Goal: Task Accomplishment & Management: Manage account settings

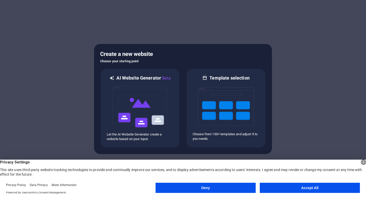
click at [308, 190] on button "Accept All" at bounding box center [310, 188] width 100 height 10
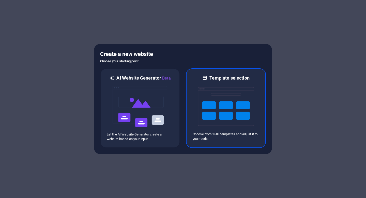
click at [259, 81] on div at bounding box center [226, 106] width 67 height 51
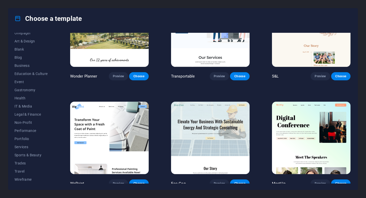
scroll to position [53, 0]
click at [26, 182] on button "Wireframe" at bounding box center [30, 179] width 33 height 8
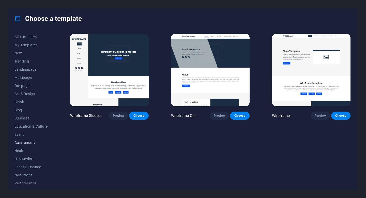
scroll to position [0, 0]
click at [21, 125] on span "Education & Culture" at bounding box center [30, 126] width 33 height 4
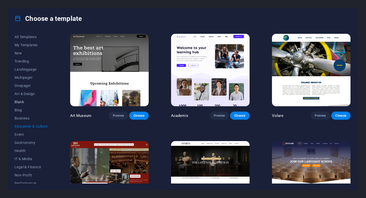
click at [24, 100] on span "Blank" at bounding box center [30, 102] width 33 height 4
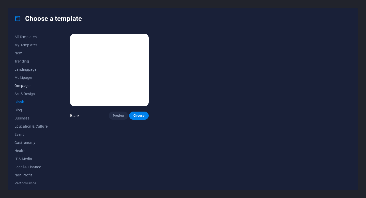
click at [28, 85] on span "Onepager" at bounding box center [30, 86] width 33 height 4
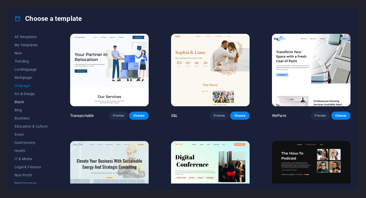
click at [24, 101] on span "Blank" at bounding box center [30, 102] width 33 height 4
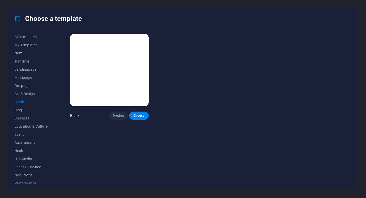
click at [23, 52] on span "New" at bounding box center [30, 53] width 33 height 4
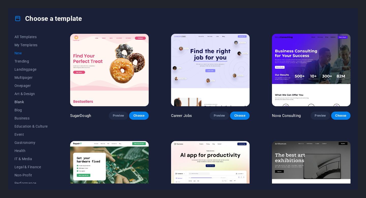
click at [23, 101] on span "Blank" at bounding box center [30, 102] width 33 height 4
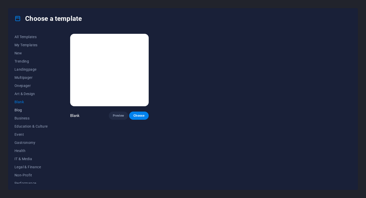
click at [23, 108] on button "Blog" at bounding box center [30, 110] width 33 height 8
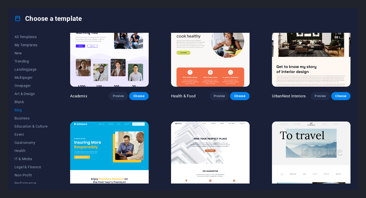
scroll to position [146, 0]
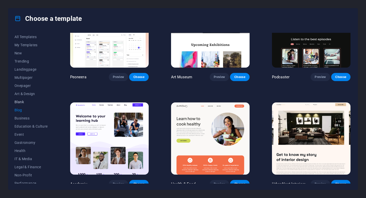
click at [18, 102] on span "Blank" at bounding box center [30, 102] width 33 height 4
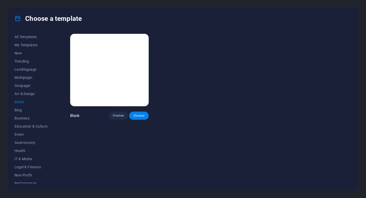
click at [138, 115] on span "Choose" at bounding box center [138, 116] width 11 height 4
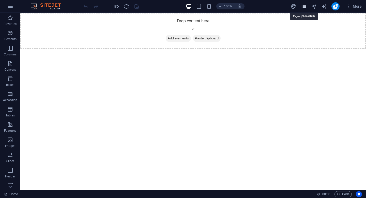
click at [302, 6] on icon "pages" at bounding box center [304, 7] width 6 height 6
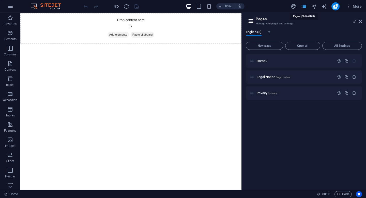
click at [302, 6] on icon "pages" at bounding box center [304, 7] width 6 height 6
click at [304, 7] on icon "pages" at bounding box center [304, 7] width 6 height 6
click at [363, 21] on aside "Pages Manage your pages and settings English (3) New page Open all All Settings…" at bounding box center [304, 101] width 125 height 177
click at [361, 22] on icon at bounding box center [360, 21] width 3 height 4
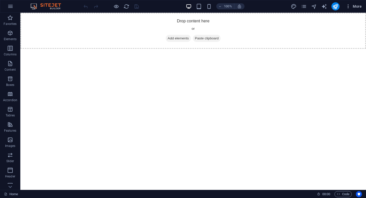
click at [357, 6] on span "More" at bounding box center [354, 6] width 16 height 5
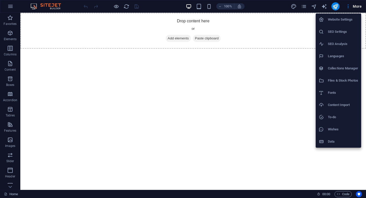
click at [349, 7] on div at bounding box center [183, 99] width 366 height 198
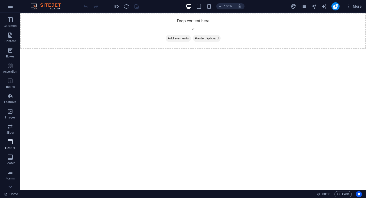
scroll to position [29, 0]
click at [9, 142] on icon "button" at bounding box center [10, 141] width 6 height 6
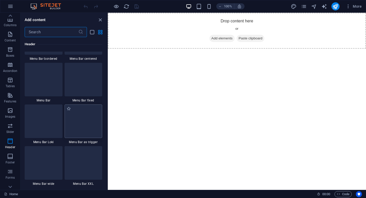
scroll to position [3083, 0]
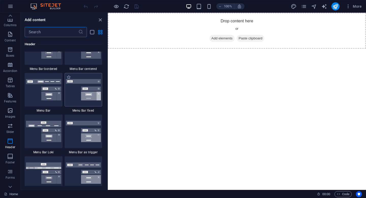
click at [75, 90] on img at bounding box center [83, 89] width 35 height 21
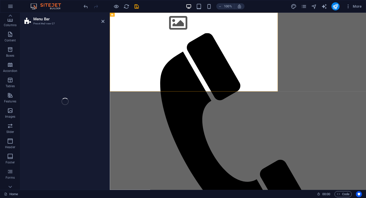
select select "rem"
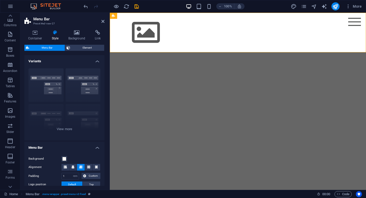
click at [246, 52] on html "Skip to main content Menu Home About Service Contact" at bounding box center [238, 33] width 256 height 40
click at [104, 21] on icon at bounding box center [102, 21] width 3 height 4
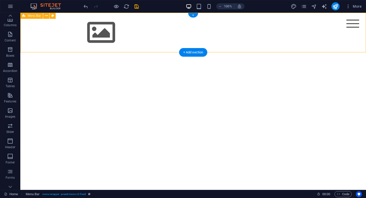
click at [153, 35] on div "Menu Home About Service Contact" at bounding box center [193, 33] width 346 height 40
click at [140, 39] on div "Menu Home About Service Contact" at bounding box center [193, 33] width 346 height 40
click at [39, 16] on span "Menu Bar" at bounding box center [34, 15] width 13 height 3
click at [9, 140] on icon "button" at bounding box center [10, 141] width 6 height 6
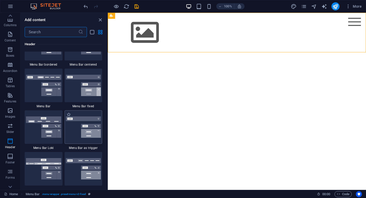
scroll to position [3099, 0]
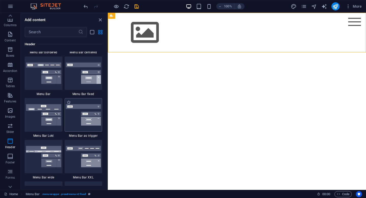
click at [79, 116] on img at bounding box center [83, 114] width 35 height 21
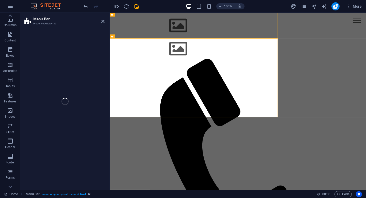
select select "rem"
select select "preset-menu-v2-trigger"
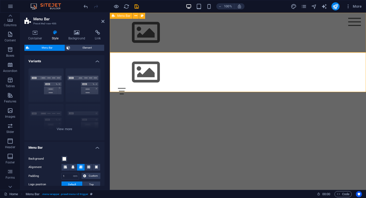
click at [190, 35] on div "Menu Home About Service Contact" at bounding box center [238, 33] width 256 height 40
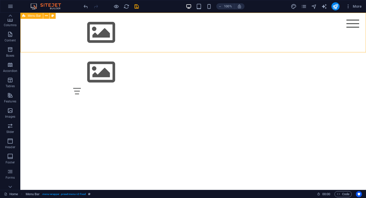
click at [183, 32] on div "Menu Home About Service Contact" at bounding box center [193, 33] width 346 height 40
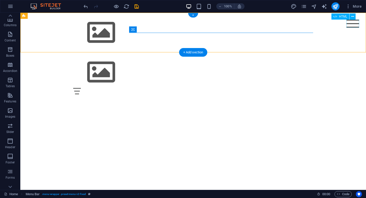
click at [354, 21] on div "Menu" at bounding box center [353, 24] width 13 height 8
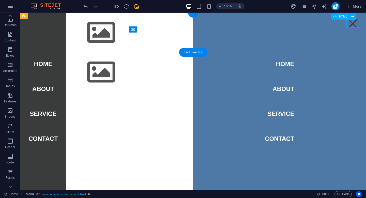
click at [354, 21] on nav "Home About Service Contact" at bounding box center [279, 101] width 173 height 177
select select
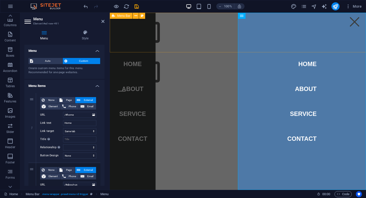
click at [205, 37] on div "Menu Home About Service Contact" at bounding box center [238, 33] width 256 height 40
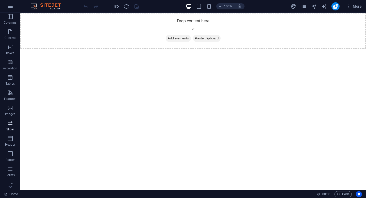
scroll to position [35, 0]
click at [9, 150] on icon "button" at bounding box center [10, 151] width 6 height 6
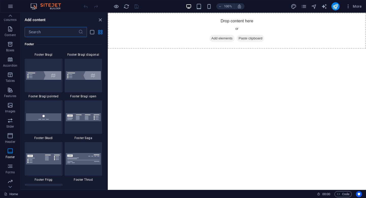
scroll to position [3539, 0]
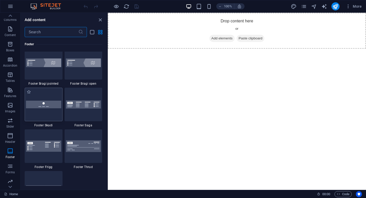
click at [40, 105] on img at bounding box center [43, 104] width 35 height 7
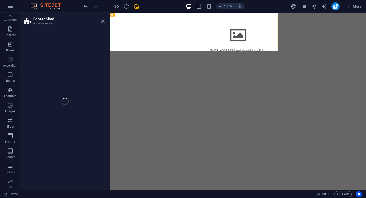
select select "rem"
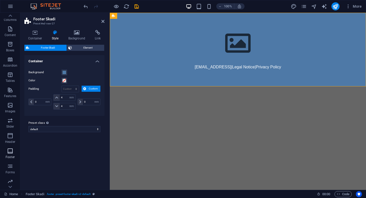
click at [12, 153] on icon "button" at bounding box center [10, 151] width 6 height 6
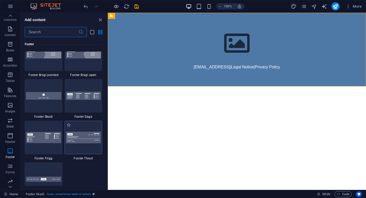
scroll to position [3564, 0]
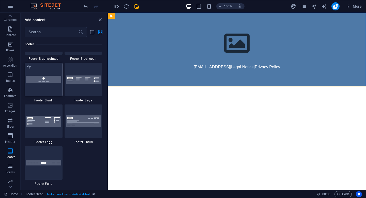
click at [50, 81] on img at bounding box center [43, 79] width 35 height 7
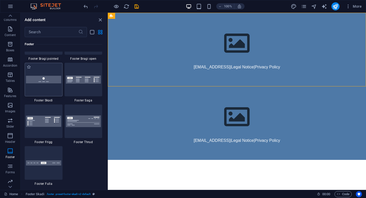
select select "rem"
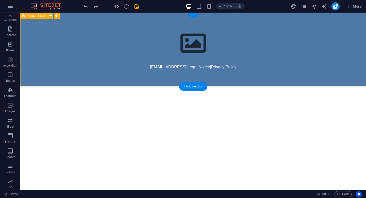
click at [49, 83] on div "7ddf629813d2d3b6b84f6dc6ee9d18@cpanel.local | Legal Notice | Privacy Policy" at bounding box center [193, 50] width 346 height 74
click at [55, 42] on div "7ddf629813d2d3b6b84f6dc6ee9d18@cpanel.local | Legal Notice | Privacy Policy" at bounding box center [193, 50] width 346 height 74
click at [46, 61] on div "7ddf629813d2d3b6b84f6dc6ee9d18@cpanel.local | Legal Notice | Privacy Policy" at bounding box center [193, 50] width 346 height 74
select select "rem"
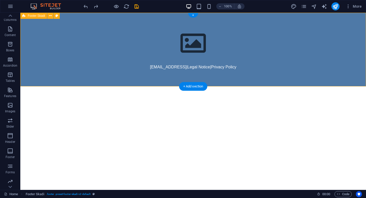
select select "rem"
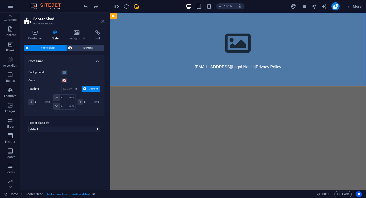
click at [102, 19] on icon at bounding box center [102, 21] width 3 height 4
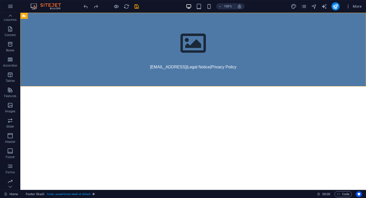
drag, startPoint x: 59, startPoint y: 27, endPoint x: 32, endPoint y: 98, distance: 75.8
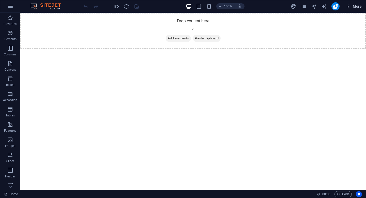
click at [358, 3] on button "More" at bounding box center [354, 6] width 20 height 8
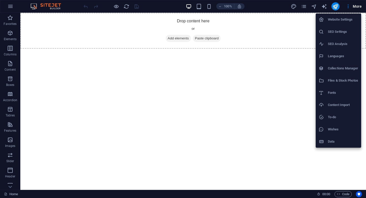
click at [357, 8] on div at bounding box center [183, 99] width 366 height 198
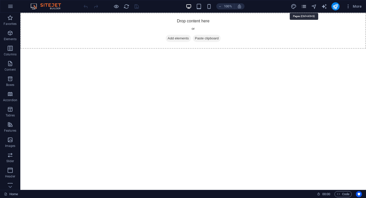
click at [305, 8] on icon "pages" at bounding box center [304, 7] width 6 height 6
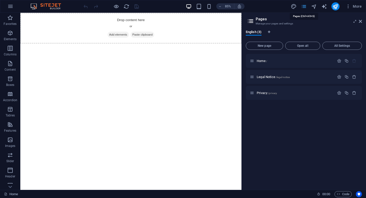
click at [305, 8] on icon "pages" at bounding box center [304, 7] width 6 height 6
click at [360, 24] on header "Pages Manage your pages and settings" at bounding box center [304, 19] width 115 height 13
click at [361, 22] on icon at bounding box center [360, 21] width 3 height 4
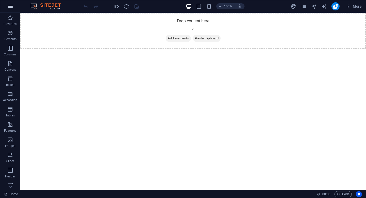
click at [9, 7] on icon "button" at bounding box center [10, 6] width 6 height 6
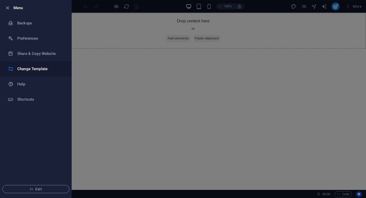
click at [44, 67] on h6 "Change Template" at bounding box center [40, 69] width 47 height 6
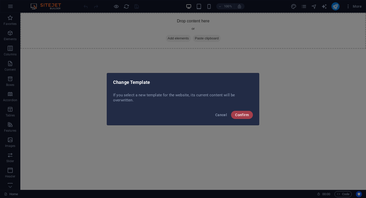
click at [244, 114] on span "Confirm" at bounding box center [242, 115] width 14 height 4
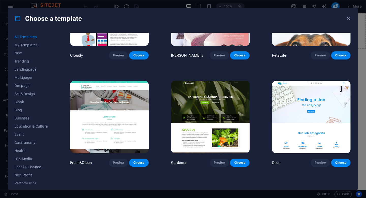
scroll to position [3813, 0]
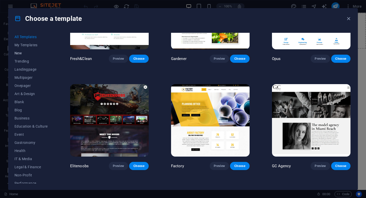
click at [21, 52] on span "New" at bounding box center [30, 53] width 33 height 4
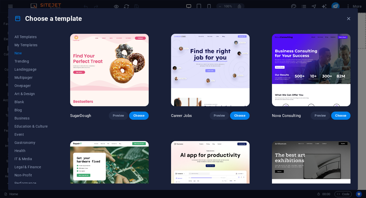
scroll to position [0, 0]
click at [23, 63] on span "Trending" at bounding box center [30, 61] width 33 height 4
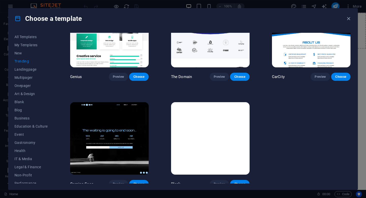
scroll to position [467, 0]
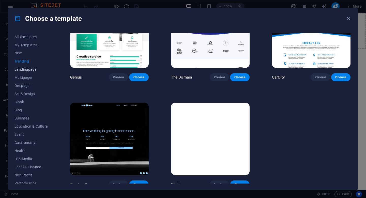
click at [19, 68] on span "Landingpage" at bounding box center [30, 69] width 33 height 4
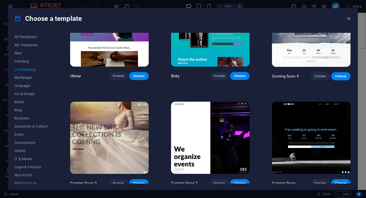
scroll to position [790, 0]
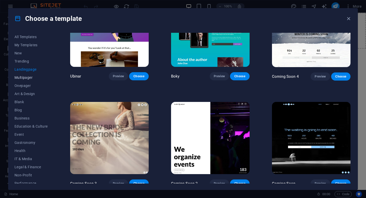
click at [35, 76] on span "Multipager" at bounding box center [30, 78] width 33 height 4
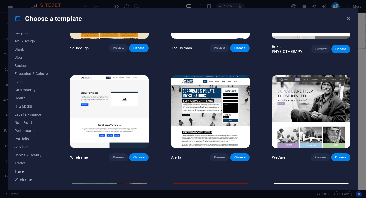
scroll to position [53, 0]
click at [24, 180] on span "Wireframe" at bounding box center [30, 180] width 33 height 4
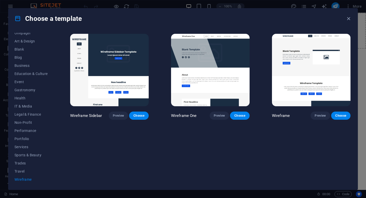
scroll to position [0, 0]
click at [346, 115] on button "Choose" at bounding box center [340, 116] width 19 height 8
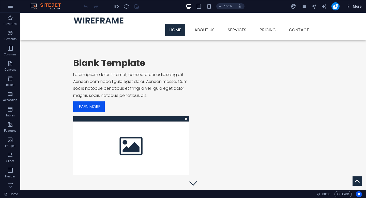
click at [360, 7] on span "More" at bounding box center [354, 6] width 16 height 5
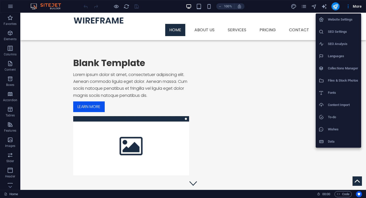
click at [360, 7] on div at bounding box center [183, 99] width 366 height 198
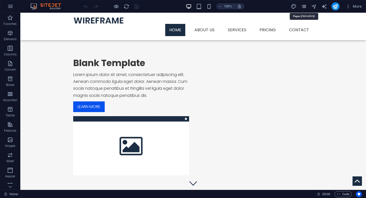
click at [306, 5] on icon "pages" at bounding box center [304, 7] width 6 height 6
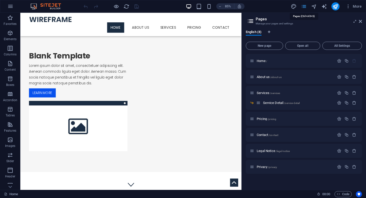
click at [306, 5] on icon "pages" at bounding box center [304, 7] width 6 height 6
click at [304, 5] on icon "pages" at bounding box center [304, 7] width 6 height 6
click at [362, 21] on icon at bounding box center [360, 21] width 3 height 4
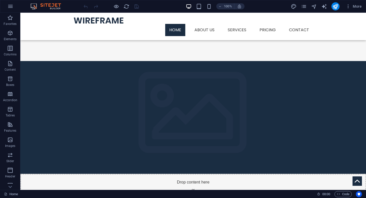
scroll to position [363, 0]
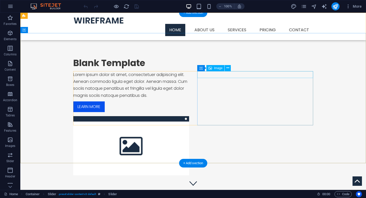
scroll to position [0, 0]
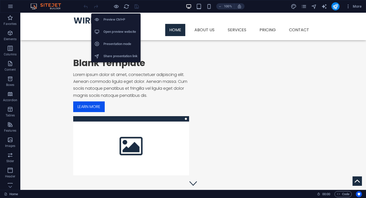
click at [114, 18] on h6 "Preview Ctrl+P" at bounding box center [120, 20] width 34 height 6
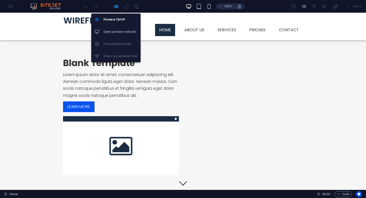
click at [116, 6] on icon "button" at bounding box center [116, 7] width 6 height 6
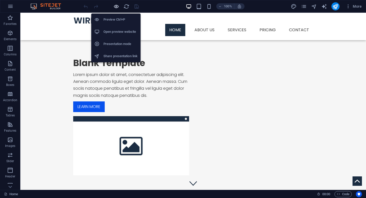
click at [115, 6] on icon "button" at bounding box center [116, 7] width 6 height 6
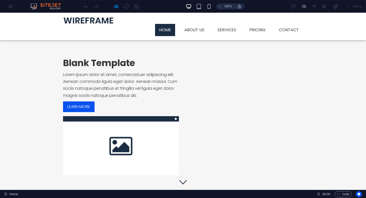
click at [181, 178] on icon at bounding box center [183, 182] width 8 height 8
click at [29, 31] on div "Menu Home About us Services Service Detail Pricing Contact" at bounding box center [183, 26] width 366 height 27
click at [11, 5] on div "100% More" at bounding box center [183, 6] width 366 height 12
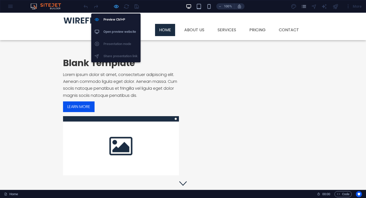
click at [117, 8] on icon "button" at bounding box center [116, 7] width 6 height 6
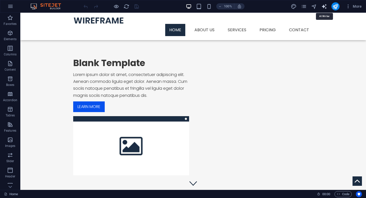
click at [325, 7] on icon "text_generator" at bounding box center [324, 7] width 6 height 6
select select "English"
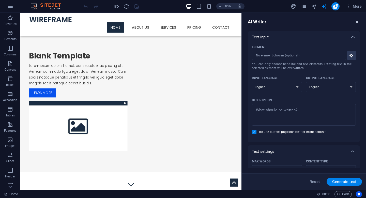
click at [357, 22] on icon "button" at bounding box center [357, 22] width 6 height 6
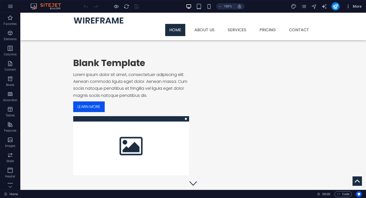
click at [349, 8] on icon "button" at bounding box center [348, 6] width 5 height 5
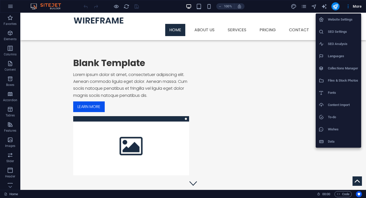
click at [357, 6] on div at bounding box center [183, 99] width 366 height 198
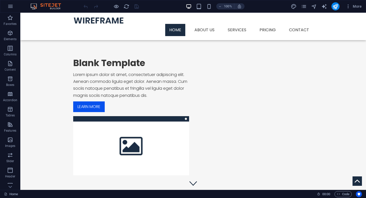
click at [357, 6] on span "More" at bounding box center [354, 6] width 16 height 5
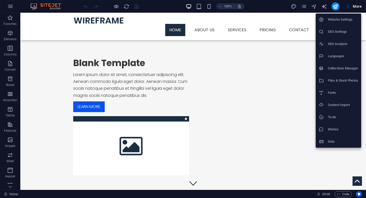
click at [357, 6] on div at bounding box center [183, 99] width 366 height 198
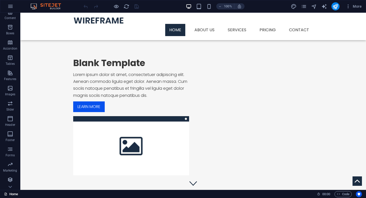
scroll to position [52, 0]
click at [10, 168] on span "Marketing" at bounding box center [10, 167] width 20 height 12
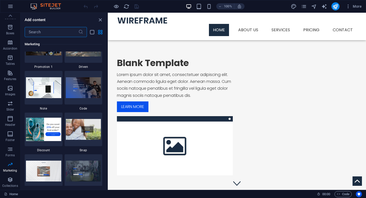
scroll to position [4418, 0]
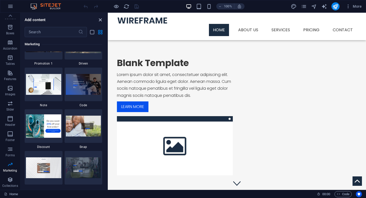
click at [101, 21] on icon "close panel" at bounding box center [100, 20] width 6 height 6
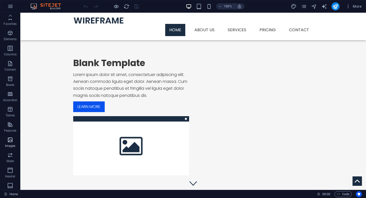
scroll to position [0, 0]
click at [10, 35] on icon "button" at bounding box center [10, 33] width 6 height 6
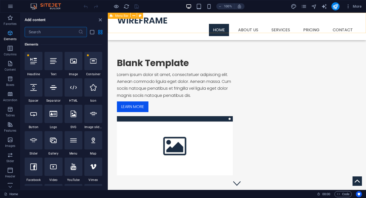
scroll to position [54, 0]
click at [91, 59] on icon at bounding box center [93, 60] width 7 height 7
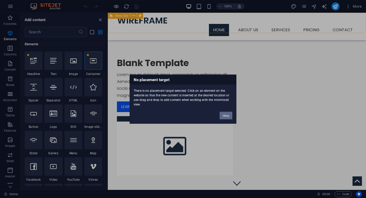
click at [228, 117] on button "Okay" at bounding box center [226, 116] width 13 height 8
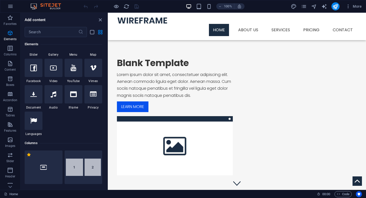
scroll to position [96, 0]
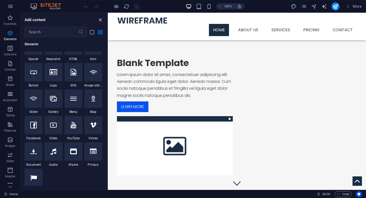
click at [101, 20] on icon "close panel" at bounding box center [100, 20] width 6 height 6
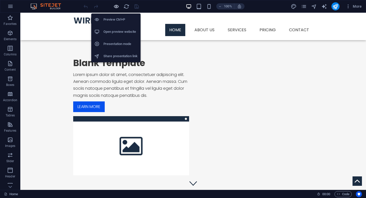
click at [116, 6] on icon "button" at bounding box center [116, 7] width 6 height 6
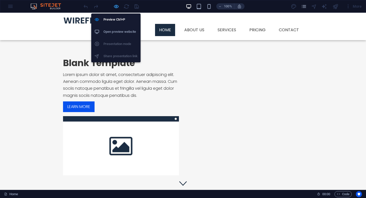
click at [116, 6] on icon "button" at bounding box center [116, 7] width 6 height 6
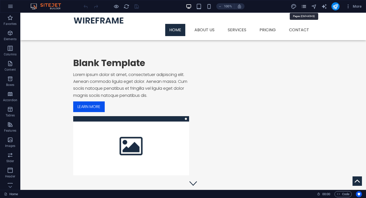
click at [305, 6] on icon "pages" at bounding box center [304, 7] width 6 height 6
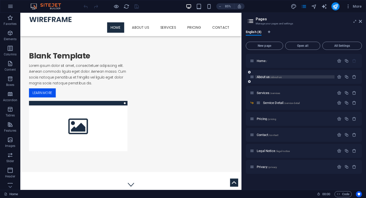
click at [301, 78] on p "About us /about-us" at bounding box center [295, 76] width 76 height 3
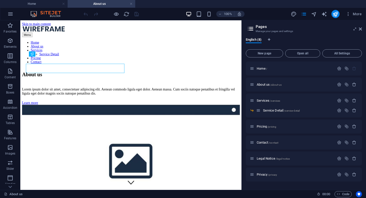
scroll to position [0, 0]
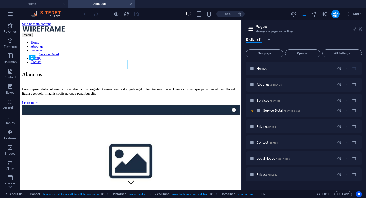
click at [362, 29] on icon at bounding box center [360, 29] width 3 height 4
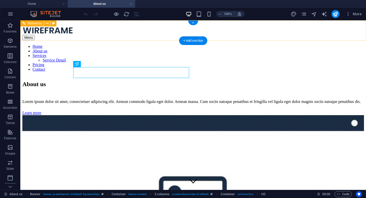
click at [124, 44] on nav "Home About us Services Service Detail Pricing Contact" at bounding box center [193, 57] width 342 height 27
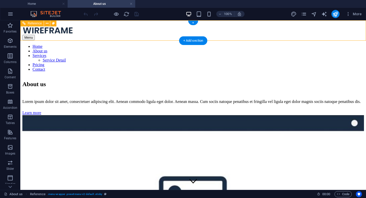
click at [98, 33] on figure at bounding box center [193, 31] width 342 height 8
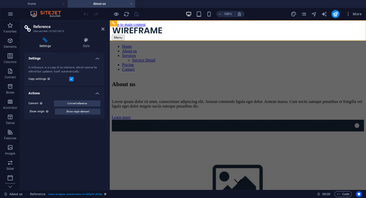
click at [74, 35] on div "Settings Style Settings A reference is a copy of an element, which cannot be ed…" at bounding box center [64, 112] width 88 height 156
click at [221, 44] on nav "Home About us Services Service Detail Pricing Contact" at bounding box center [238, 57] width 252 height 27
click at [103, 29] on icon at bounding box center [102, 29] width 3 height 4
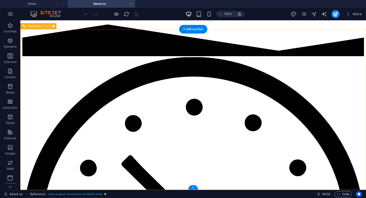
scroll to position [487, 0]
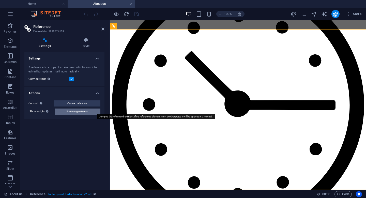
click at [80, 112] on span "Show origin element" at bounding box center [77, 112] width 23 height 6
select select "footer"
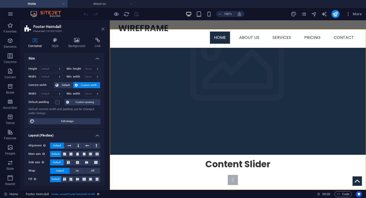
scroll to position [0, 0]
click at [104, 29] on icon at bounding box center [102, 29] width 3 height 4
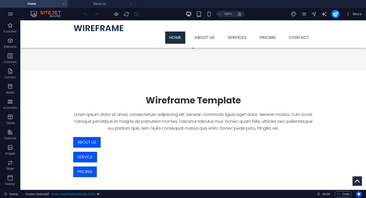
scroll to position [133, 0]
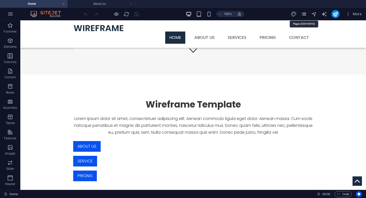
click at [304, 12] on icon "pages" at bounding box center [304, 14] width 6 height 6
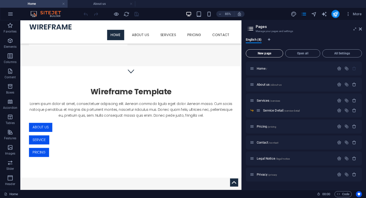
click at [273, 53] on span "New page" at bounding box center [264, 53] width 33 height 3
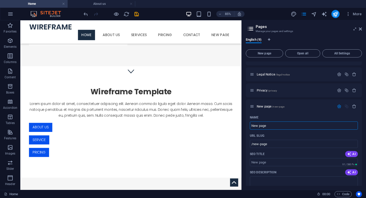
scroll to position [67, 0]
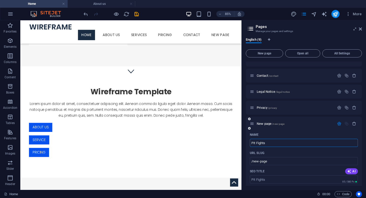
type input "Pit Fights"
type input "/pit-fights"
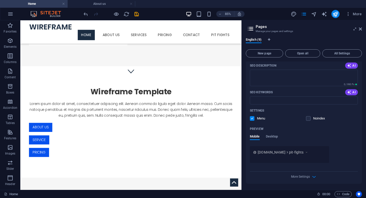
scroll to position [191, 0]
click at [247, 142] on div "Wireframe Template Lorem ipsum dolor sit amet, consectetuer adipiscing elit. Ae…" at bounding box center [150, 140] width 260 height 131
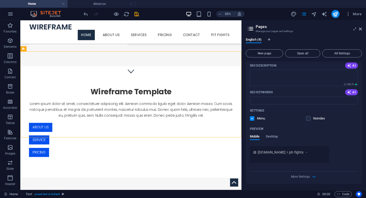
click at [362, 27] on aside "Pages Manage your pages and settings English (9) New page Open all All Settings…" at bounding box center [304, 105] width 125 height 170
click at [360, 29] on icon at bounding box center [360, 29] width 3 height 4
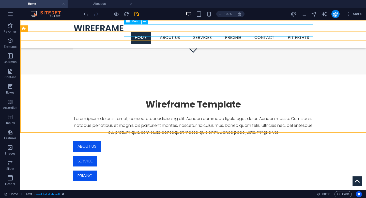
click at [297, 32] on nav "Home About us Services Service Detail Pricing Contact Pit Fights" at bounding box center [193, 38] width 240 height 12
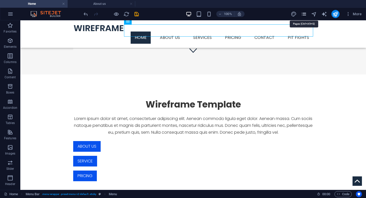
click at [304, 11] on icon "pages" at bounding box center [304, 14] width 6 height 6
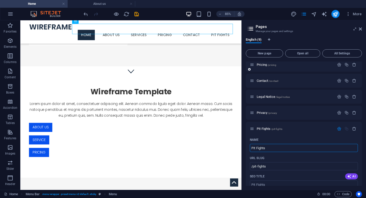
scroll to position [67, 0]
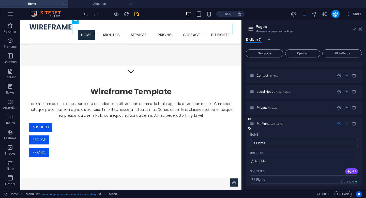
click at [293, 122] on div "Pit Fights /pit-fights" at bounding box center [292, 124] width 85 height 6
click at [292, 125] on p "Pit Fights /pit-fights" at bounding box center [295, 123] width 76 height 3
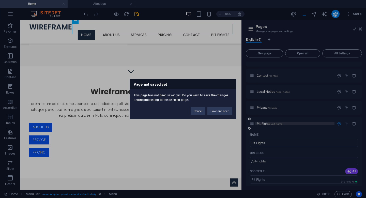
click at [292, 125] on div "Page not saved yet This page has not been saved yet. Do you wish to save the ch…" at bounding box center [183, 99] width 366 height 198
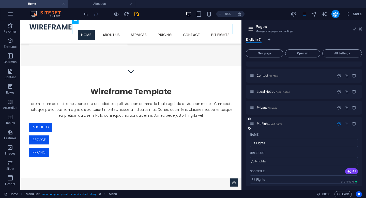
click at [272, 129] on div "Pit Fights /pit-fights" at bounding box center [304, 124] width 116 height 14
click at [264, 122] on div "Pit Fights /pit-fights" at bounding box center [292, 124] width 85 height 6
click at [277, 107] on span "/privacy" at bounding box center [272, 108] width 9 height 3
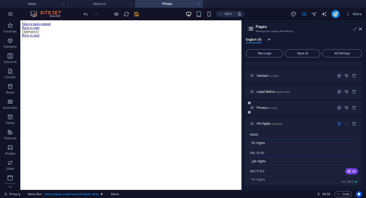
scroll to position [0, 0]
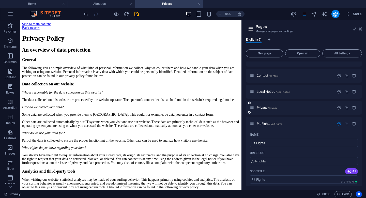
click at [281, 111] on div "Privacy /privacy" at bounding box center [304, 108] width 116 height 14
click at [283, 124] on span "/pit-fights" at bounding box center [276, 124] width 11 height 3
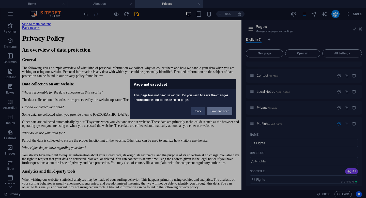
click at [215, 111] on button "Save and open" at bounding box center [220, 111] width 25 height 8
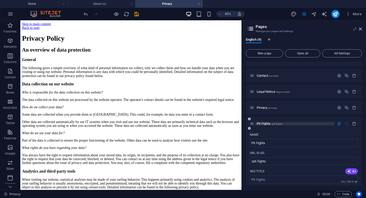
click at [281, 125] on span "/pit-fights" at bounding box center [276, 124] width 11 height 3
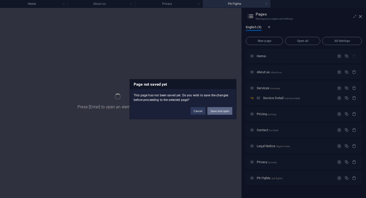
click at [225, 112] on button "Save and open" at bounding box center [220, 111] width 25 height 8
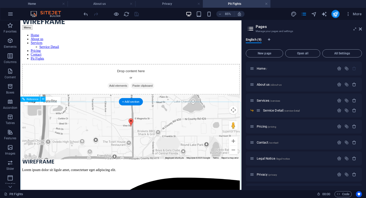
scroll to position [8, 0]
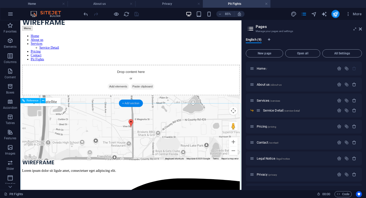
click at [136, 102] on div "+ Add section" at bounding box center [131, 103] width 24 height 7
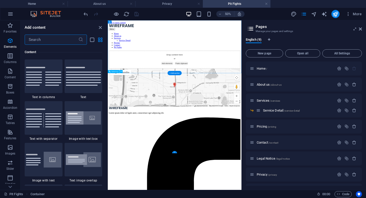
scroll to position [890, 0]
click at [11, 40] on icon "button" at bounding box center [10, 41] width 6 height 6
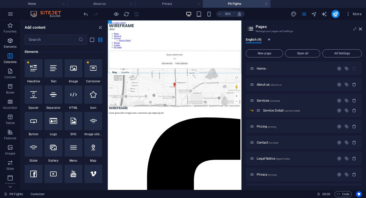
scroll to position [54, 0]
click at [91, 70] on icon at bounding box center [93, 68] width 7 height 7
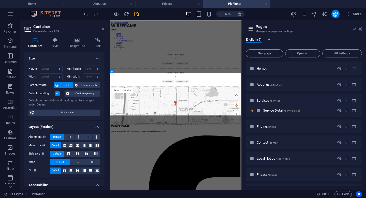
click at [102, 27] on icon at bounding box center [102, 29] width 3 height 4
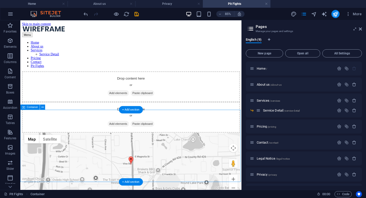
scroll to position [0, 0]
click at [42, 108] on icon at bounding box center [42, 107] width 2 height 5
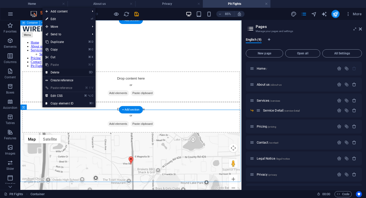
click at [57, 71] on link "⌦ Delete" at bounding box center [59, 73] width 34 height 8
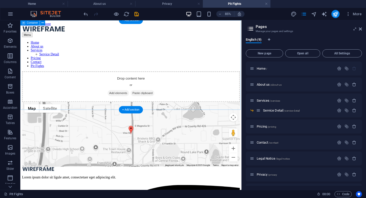
click at [84, 109] on div "Drop content here or Add elements Paste clipboard" at bounding box center [150, 98] width 256 height 36
click at [56, 80] on div "Drop content here or Add elements Paste clipboard" at bounding box center [150, 98] width 256 height 36
click at [40, 110] on div "Drop content here or Add elements Paste clipboard" at bounding box center [150, 98] width 256 height 36
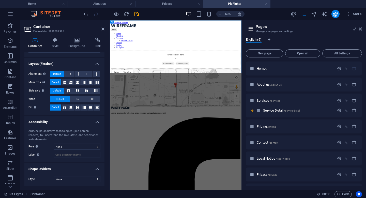
scroll to position [63, 0]
click at [164, 80] on div "Drop content here or Add elements Paste clipboard" at bounding box center [241, 98] width 259 height 36
click at [102, 30] on icon at bounding box center [102, 29] width 3 height 4
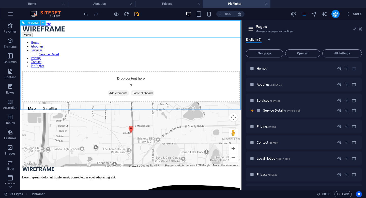
click at [42, 23] on icon at bounding box center [43, 23] width 2 height 5
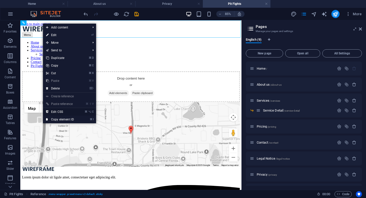
click at [55, 112] on link "⌘ ⌥ C Edit CSS" at bounding box center [60, 112] width 34 height 8
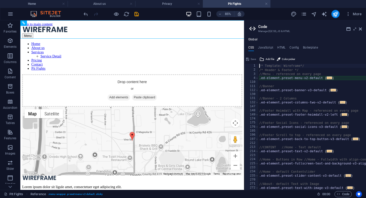
type textarea "@include menu-v2("
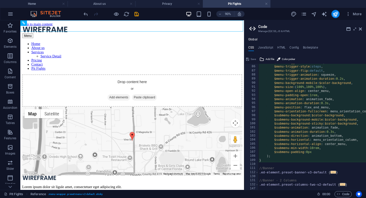
scroll to position [396, 0]
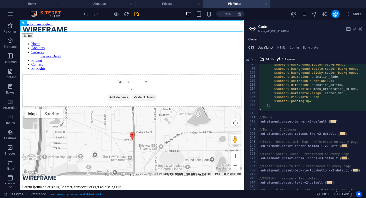
click at [267, 49] on h4 "JavaScript" at bounding box center [265, 49] width 15 height 6
type textarea "/* JS for preset "Menu V2" */"
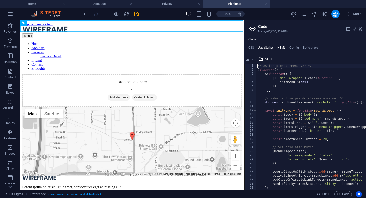
click at [280, 47] on h4 "HTML" at bounding box center [281, 49] width 8 height 6
type textarea "<a href="#main-content" class="wv-link-content button">Skip to main content</a>"
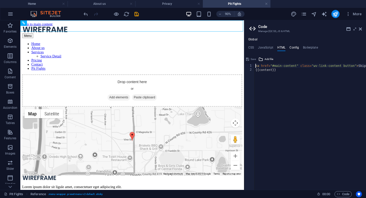
click at [293, 48] on h4 "Config" at bounding box center [294, 49] width 9 height 6
type textarea "$lh-headlines-all: (1.25, null, null);"
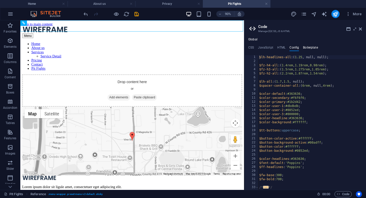
click at [307, 47] on h4 "Boilerplate" at bounding box center [310, 49] width 15 height 6
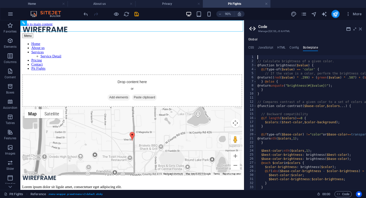
click at [361, 29] on icon at bounding box center [360, 29] width 3 height 4
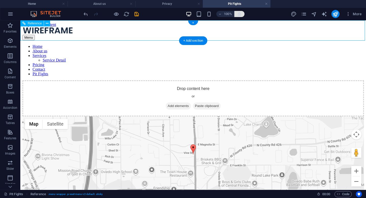
scroll to position [0, 0]
click at [306, 16] on icon "pages" at bounding box center [304, 14] width 6 height 6
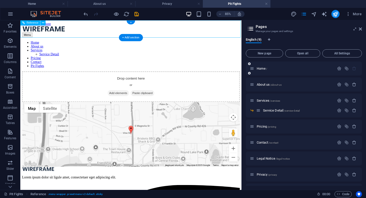
click at [281, 71] on div "Home /" at bounding box center [292, 69] width 85 height 6
click at [263, 69] on span "Home /" at bounding box center [262, 69] width 10 height 4
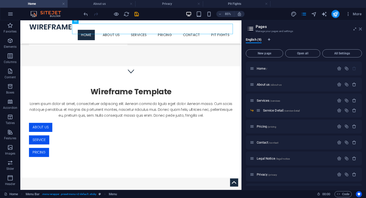
drag, startPoint x: 360, startPoint y: 30, endPoint x: 339, endPoint y: 10, distance: 28.8
click at [360, 30] on icon at bounding box center [360, 29] width 3 height 4
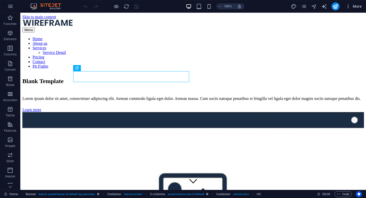
click at [357, 8] on span "More" at bounding box center [354, 6] width 16 height 5
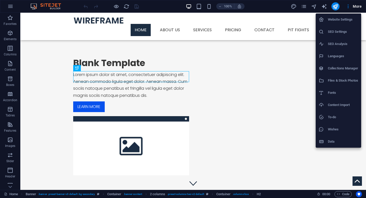
click at [339, 18] on h6 "Website Settings" at bounding box center [343, 20] width 30 height 6
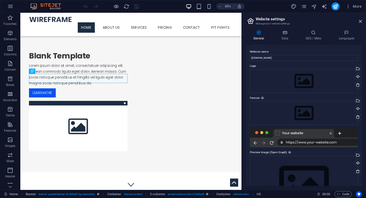
click at [301, 142] on div at bounding box center [304, 137] width 108 height 20
click at [360, 20] on icon at bounding box center [360, 21] width 3 height 4
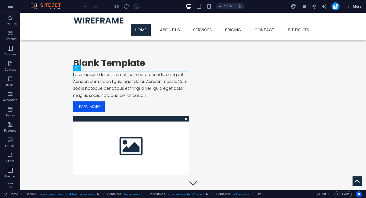
click at [349, 9] on button "More" at bounding box center [354, 6] width 20 height 8
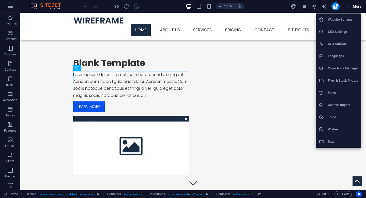
click at [270, 99] on div at bounding box center [183, 99] width 366 height 198
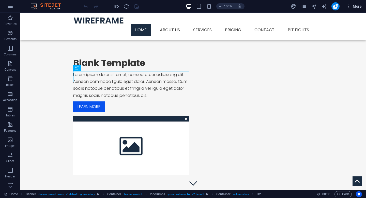
click at [358, 7] on span "More" at bounding box center [354, 6] width 16 height 5
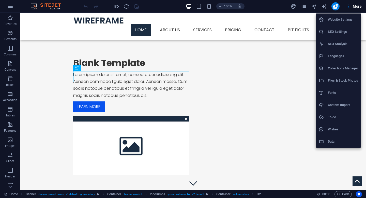
click at [253, 49] on div at bounding box center [183, 99] width 366 height 198
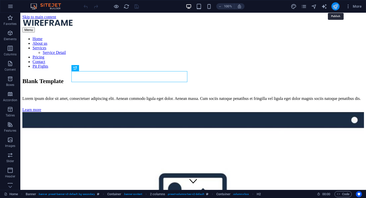
click at [333, 8] on icon "publish" at bounding box center [336, 7] width 6 height 6
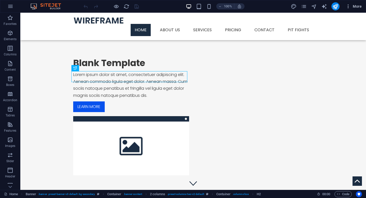
click at [359, 5] on span "More" at bounding box center [354, 6] width 16 height 5
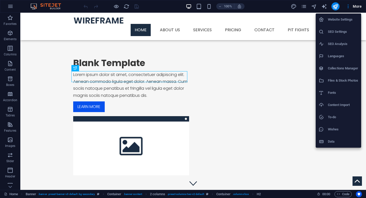
click at [281, 69] on div at bounding box center [183, 99] width 366 height 198
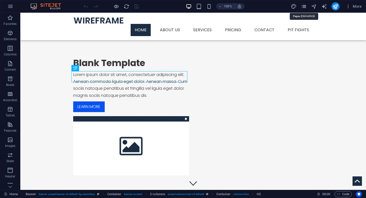
click at [305, 7] on icon "pages" at bounding box center [304, 7] width 6 height 6
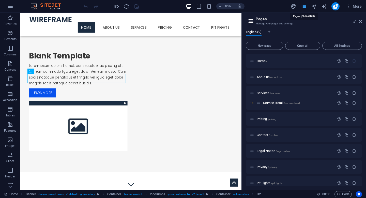
click at [305, 7] on icon "pages" at bounding box center [304, 7] width 6 height 6
click at [361, 20] on icon at bounding box center [360, 21] width 3 height 4
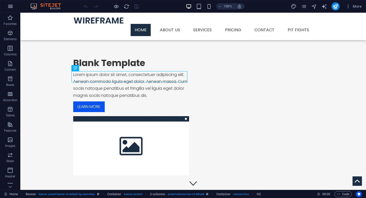
click at [8, 6] on icon "button" at bounding box center [10, 6] width 6 height 6
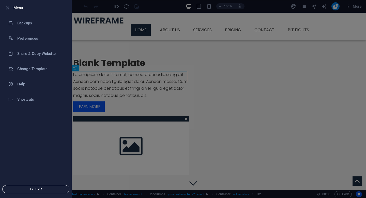
click at [45, 188] on span "Exit" at bounding box center [36, 189] width 58 height 4
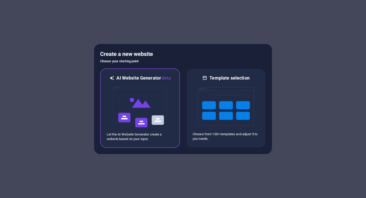
click at [151, 81] on h6 "AI Website Generator Beta" at bounding box center [143, 78] width 54 height 6
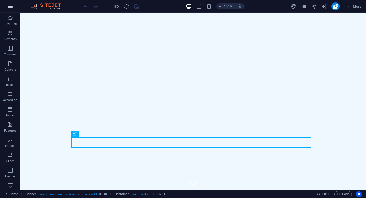
click at [12, 4] on icon "button" at bounding box center [10, 6] width 6 height 6
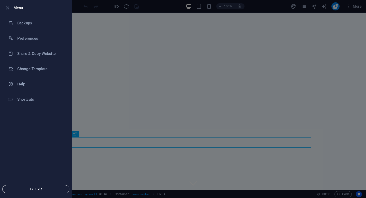
click at [36, 190] on span "Exit" at bounding box center [36, 189] width 58 height 4
